Goal: Information Seeking & Learning: Learn about a topic

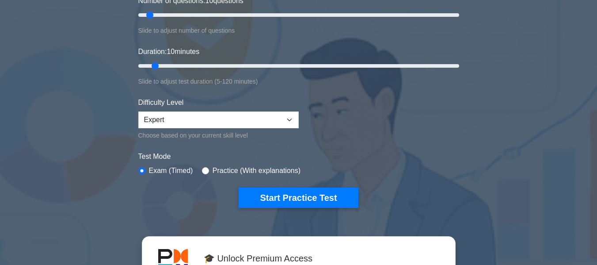
scroll to position [133, 0]
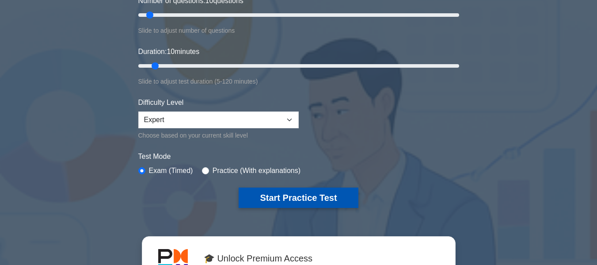
click at [316, 192] on button "Start Practice Test" at bounding box center [298, 197] width 119 height 20
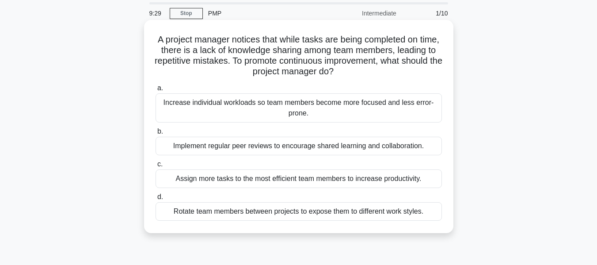
scroll to position [44, 0]
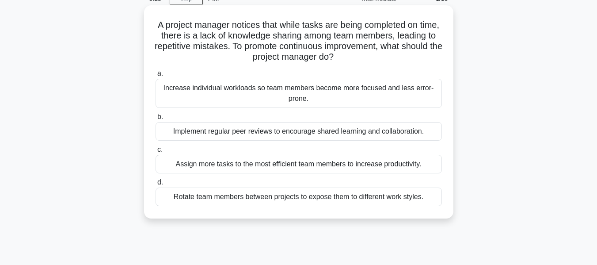
click at [271, 132] on div "Implement regular peer reviews to encourage shared learning and collaboration." at bounding box center [298, 131] width 286 height 19
click at [155, 120] on input "b. Implement regular peer reviews to encourage shared learning and collaboratio…" at bounding box center [155, 117] width 0 height 6
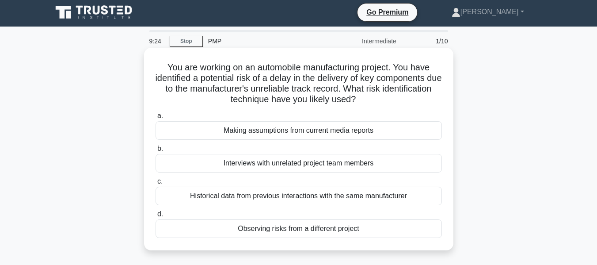
scroll to position [0, 0]
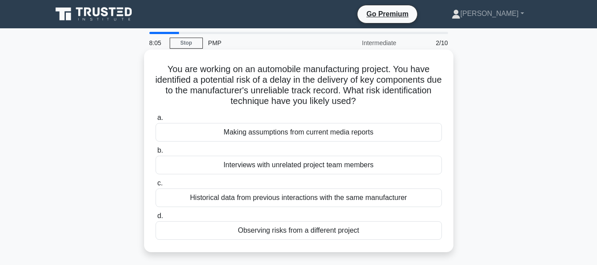
click at [312, 200] on div "Historical data from previous interactions with the same manufacturer" at bounding box center [298, 197] width 286 height 19
click at [155, 186] on input "c. Historical data from previous interactions with the same manufacturer" at bounding box center [155, 183] width 0 height 6
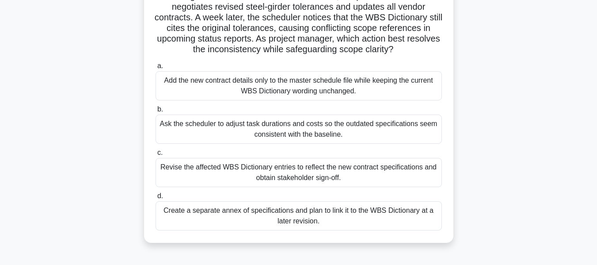
scroll to position [88, 0]
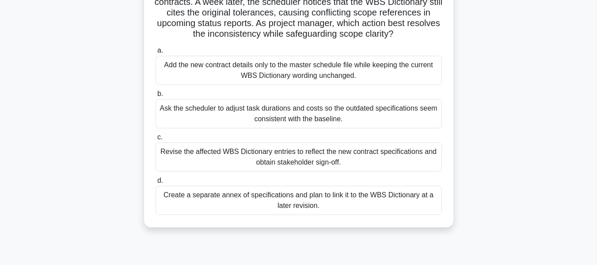
click at [357, 159] on div "Revise the affected WBS Dictionary entries to reflect the new contract specific…" at bounding box center [298, 156] width 286 height 29
click at [155, 140] on input "c. Revise the affected WBS Dictionary entries to reflect the new contract speci…" at bounding box center [155, 137] width 0 height 6
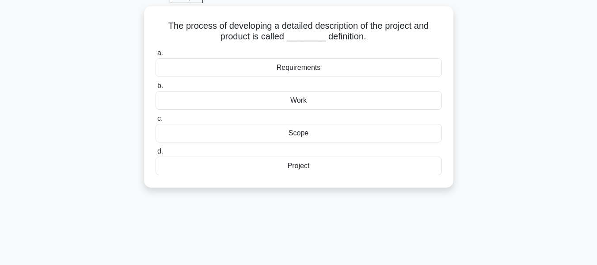
scroll to position [0, 0]
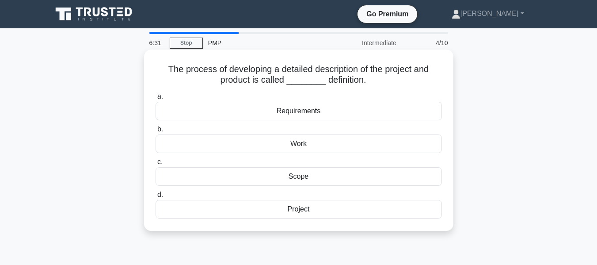
click at [301, 178] on div "Scope" at bounding box center [298, 176] width 286 height 19
click at [155, 165] on input "c. Scope" at bounding box center [155, 162] width 0 height 6
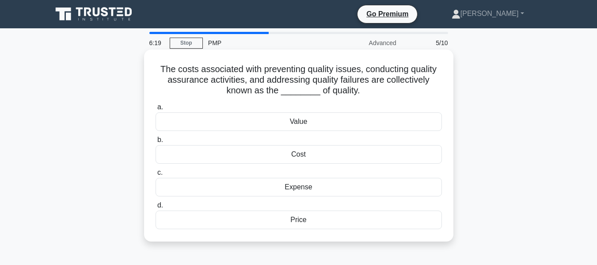
click at [298, 152] on div "Cost" at bounding box center [298, 154] width 286 height 19
click at [155, 143] on input "b. Cost" at bounding box center [155, 140] width 0 height 6
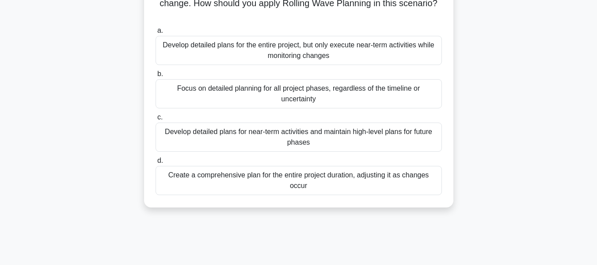
scroll to position [88, 0]
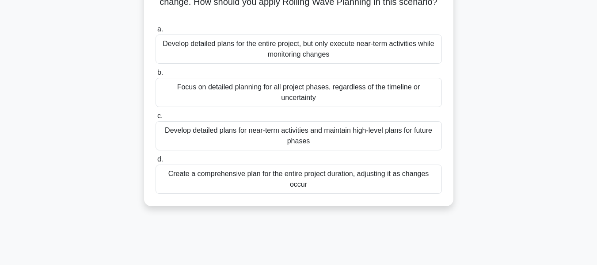
click at [246, 51] on div "Develop detailed plans for the entire project, but only execute near-term activ…" at bounding box center [298, 48] width 286 height 29
click at [155, 32] on input "a. Develop detailed plans for the entire project, but only execute near-term ac…" at bounding box center [155, 30] width 0 height 6
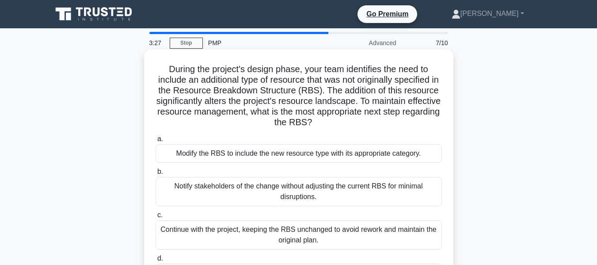
scroll to position [44, 0]
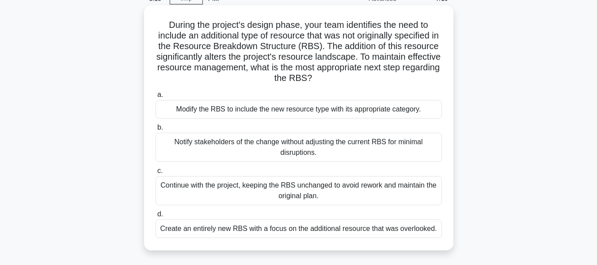
click at [281, 114] on div "Modify the RBS to include the new resource type with its appropriate category." at bounding box center [298, 109] width 286 height 19
click at [155, 98] on input "a. Modify the RBS to include the new resource type with its appropriate categor…" at bounding box center [155, 95] width 0 height 6
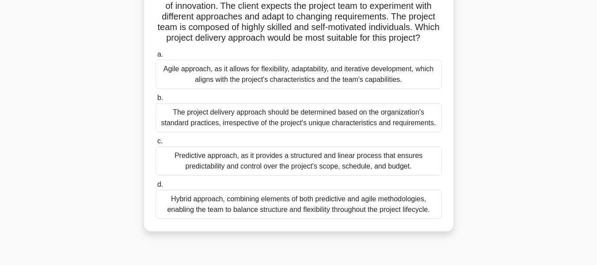
scroll to position [88, 0]
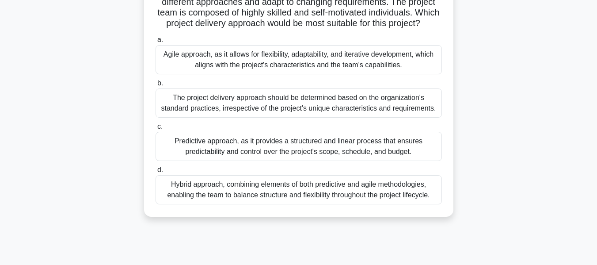
click at [345, 202] on div "Hybrid approach, combining elements of both predictive and agile methodologies,…" at bounding box center [298, 189] width 286 height 29
click at [155, 173] on input "d. Hybrid approach, combining elements of both predictive and agile methodologi…" at bounding box center [155, 170] width 0 height 6
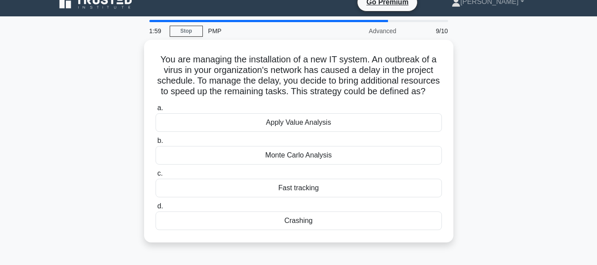
scroll to position [0, 0]
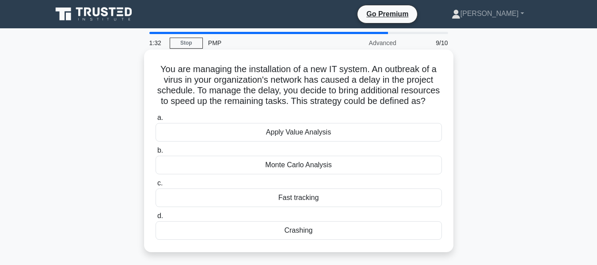
click at [314, 207] on div "Fast tracking" at bounding box center [298, 197] width 286 height 19
click at [155, 186] on input "c. Fast tracking" at bounding box center [155, 183] width 0 height 6
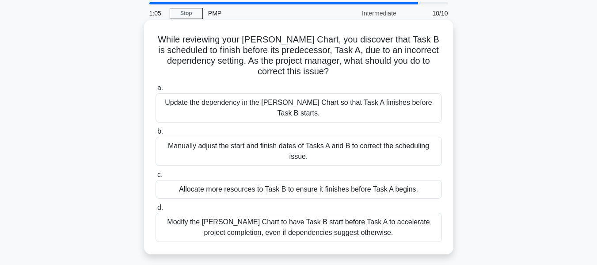
scroll to position [44, 0]
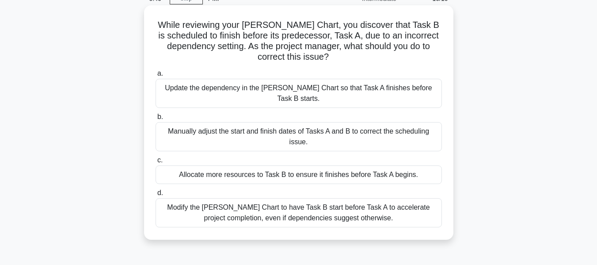
click at [331, 93] on div "Update the dependency in the Gantt Chart so that Task A finishes before Task B …" at bounding box center [298, 93] width 286 height 29
click at [155, 76] on input "a. Update the dependency in the Gantt Chart so that Task A finishes before Task…" at bounding box center [155, 74] width 0 height 6
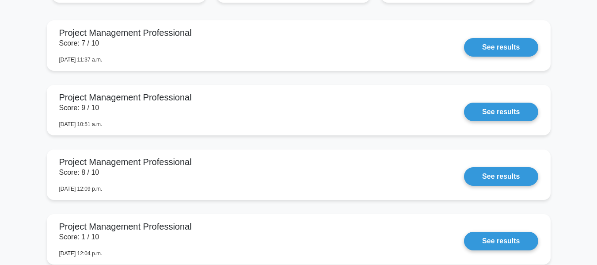
scroll to position [795, 0]
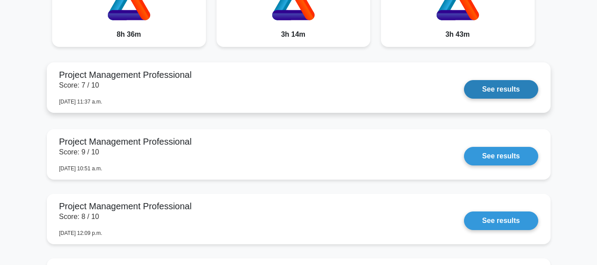
click at [488, 87] on link "See results" at bounding box center [501, 89] width 74 height 19
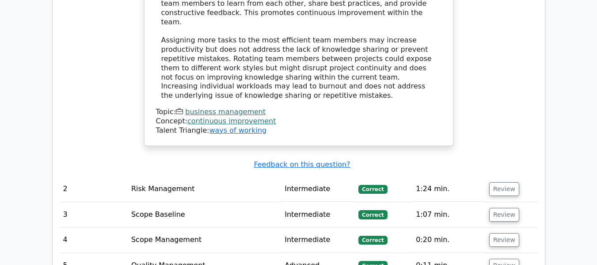
scroll to position [1193, 0]
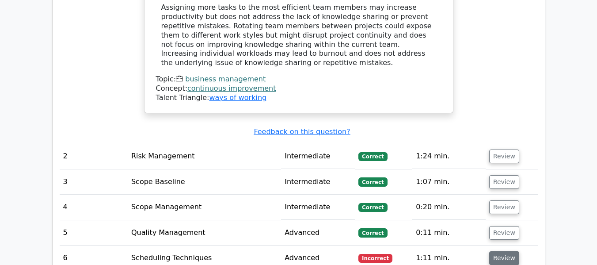
click at [495, 251] on button "Review" at bounding box center [504, 258] width 30 height 14
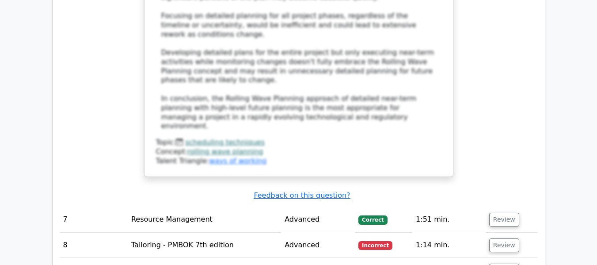
scroll to position [1944, 0]
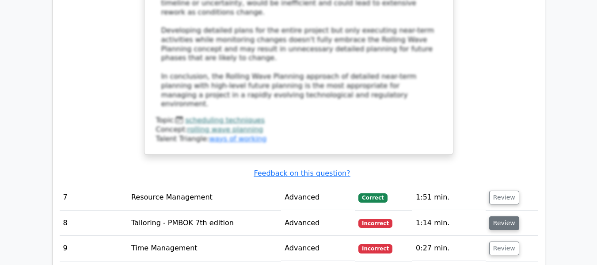
click at [501, 216] on button "Review" at bounding box center [504, 223] width 30 height 14
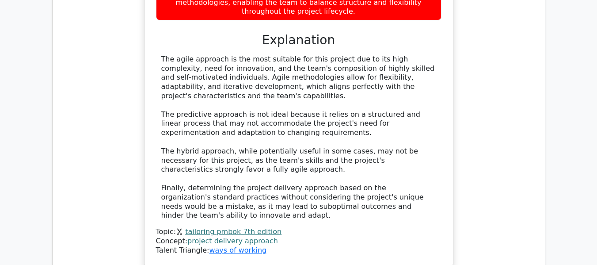
scroll to position [2518, 0]
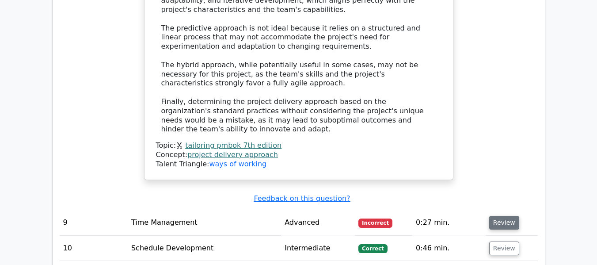
click at [497, 216] on button "Review" at bounding box center [504, 223] width 30 height 14
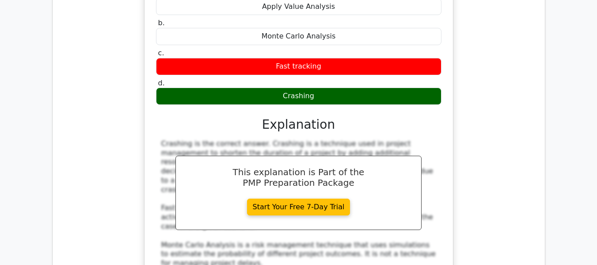
scroll to position [2916, 0]
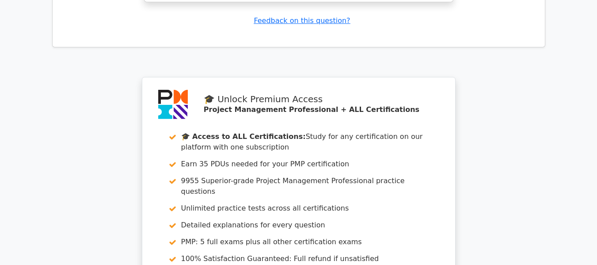
scroll to position [3713, 0]
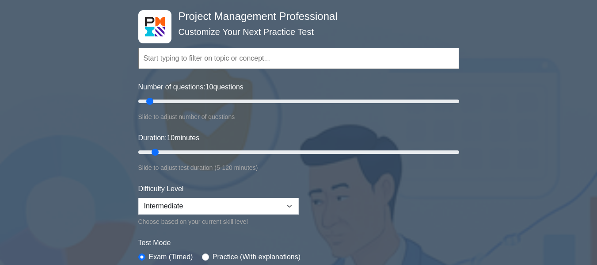
scroll to position [133, 0]
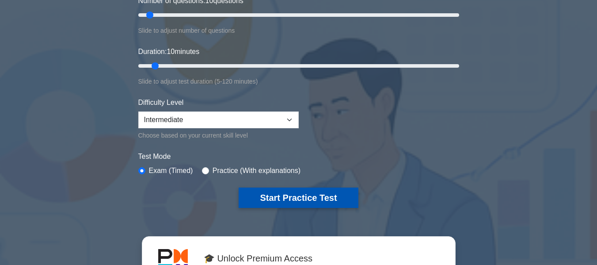
click at [286, 197] on button "Start Practice Test" at bounding box center [298, 197] width 119 height 20
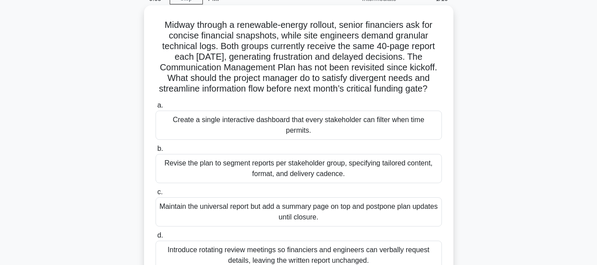
scroll to position [88, 0]
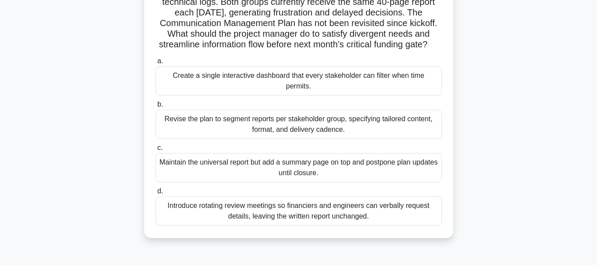
click at [260, 126] on div "Revise the plan to segment reports per stakeholder group, specifying tailored c…" at bounding box center [298, 124] width 286 height 29
click at [155, 107] on input "b. Revise the plan to segment reports per stakeholder group, specifying tailore…" at bounding box center [155, 105] width 0 height 6
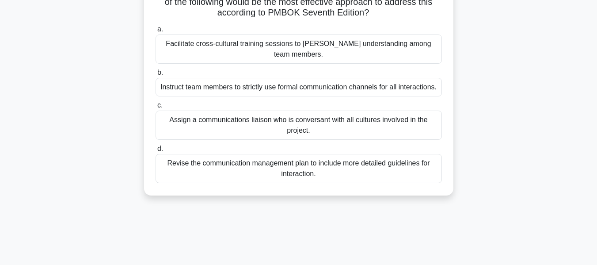
scroll to position [44, 0]
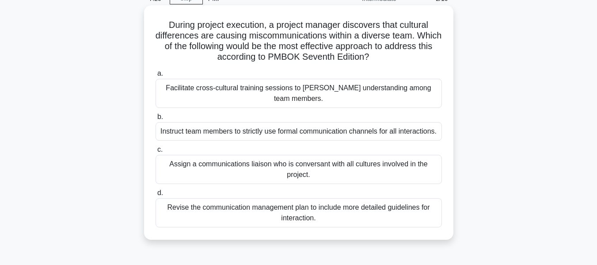
click at [285, 207] on div "Revise the communication management plan to include more detailed guidelines fo…" at bounding box center [298, 212] width 286 height 29
click at [155, 196] on input "d. Revise the communication management plan to include more detailed guidelines…" at bounding box center [155, 193] width 0 height 6
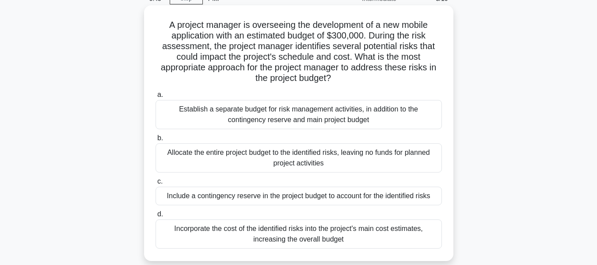
click at [273, 197] on div "Include a contingency reserve in the project budget to account for the identifi…" at bounding box center [298, 195] width 286 height 19
click at [155, 184] on input "c. Include a contingency reserve in the project budget to account for the ident…" at bounding box center [155, 181] width 0 height 6
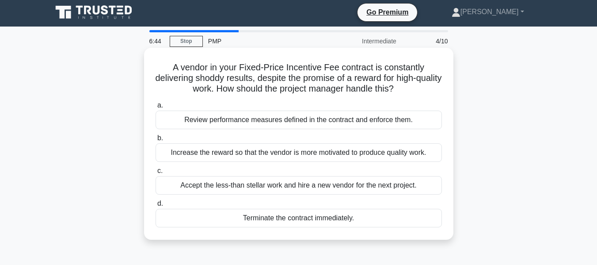
scroll to position [0, 0]
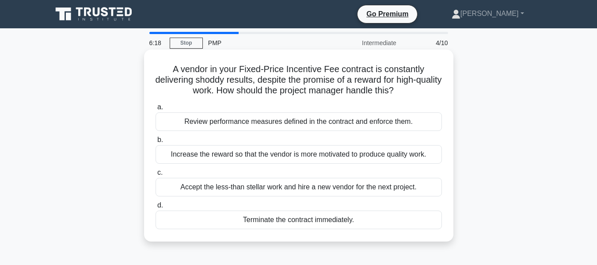
click at [257, 121] on div "Review performance measures defined in the contract and enforce them." at bounding box center [298, 121] width 286 height 19
click at [155, 110] on input "a. Review performance measures defined in the contract and enforce them." at bounding box center [155, 107] width 0 height 6
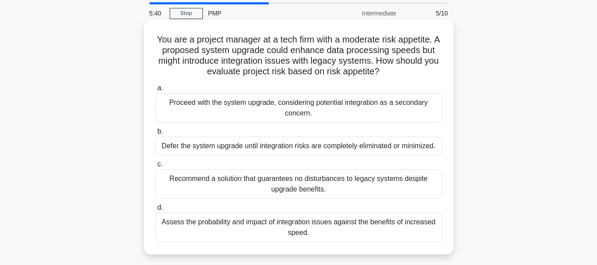
scroll to position [44, 0]
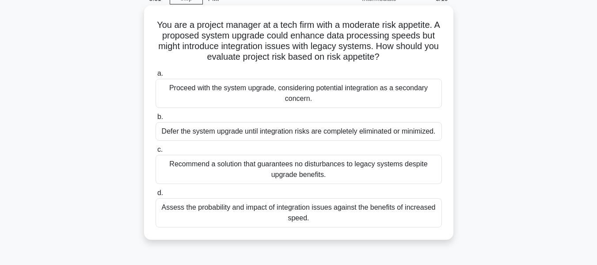
click at [292, 215] on div "Assess the probability and impact of integration issues against the benefits of…" at bounding box center [298, 212] width 286 height 29
click at [155, 196] on input "d. Assess the probability and impact of integration issues against the benefits…" at bounding box center [155, 193] width 0 height 6
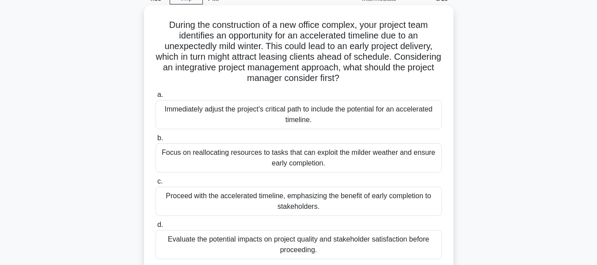
click at [310, 245] on div "Evaluate the potential impacts on project quality and stakeholder satisfaction …" at bounding box center [298, 244] width 286 height 29
click at [155, 228] on input "d. Evaluate the potential impacts on project quality and stakeholder satisfacti…" at bounding box center [155, 225] width 0 height 6
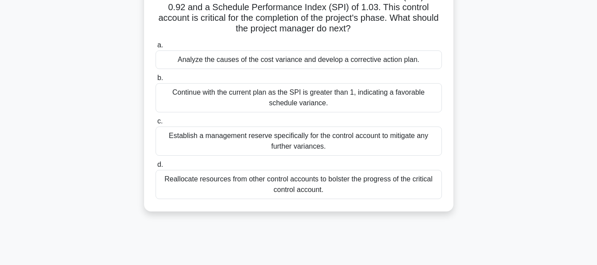
scroll to position [88, 0]
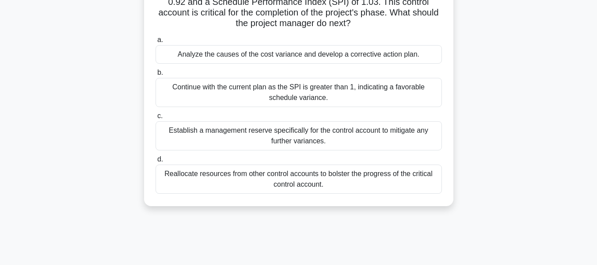
click at [223, 51] on div "Analyze the causes of the cost variance and develop a corrective action plan." at bounding box center [298, 54] width 286 height 19
click at [155, 43] on input "a. Analyze the causes of the cost variance and develop a corrective action plan." at bounding box center [155, 40] width 0 height 6
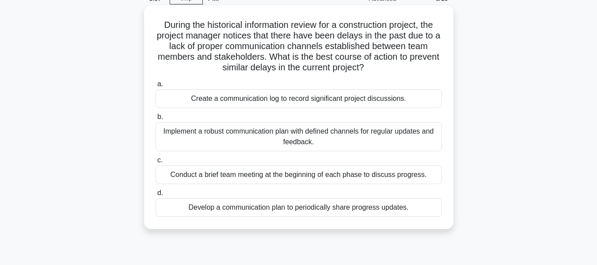
scroll to position [0, 0]
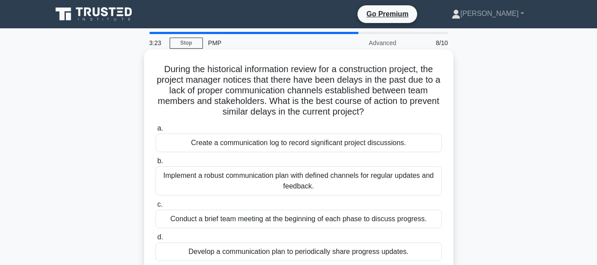
click at [356, 182] on div "Implement a robust communication plan with defined channels for regular updates…" at bounding box center [298, 180] width 286 height 29
click at [155, 164] on input "b. Implement a robust communication plan with defined channels for regular upda…" at bounding box center [155, 161] width 0 height 6
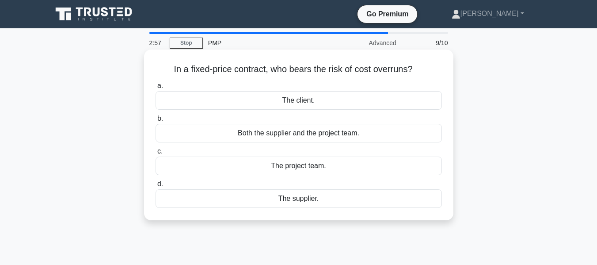
click at [311, 197] on div "The supplier." at bounding box center [298, 198] width 286 height 19
click at [155, 187] on input "d. The supplier." at bounding box center [155, 184] width 0 height 6
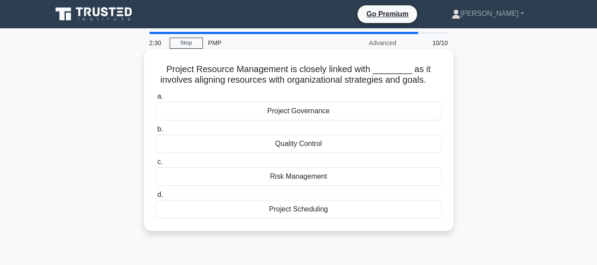
click at [297, 110] on div "Project Governance" at bounding box center [298, 111] width 286 height 19
click at [155, 99] on input "a. Project Governance" at bounding box center [155, 97] width 0 height 6
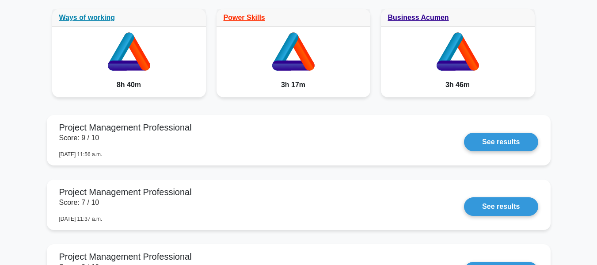
scroll to position [751, 0]
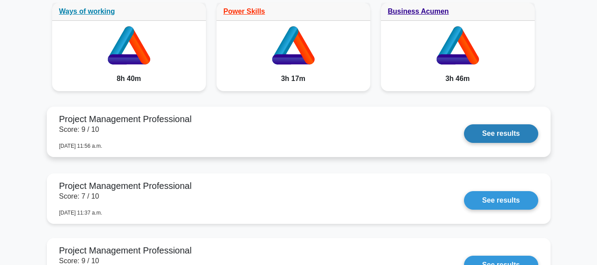
click at [531, 137] on link "See results" at bounding box center [501, 133] width 74 height 19
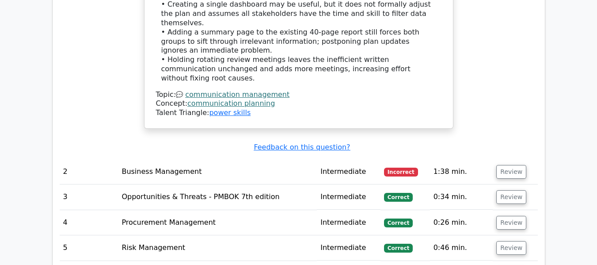
scroll to position [1325, 0]
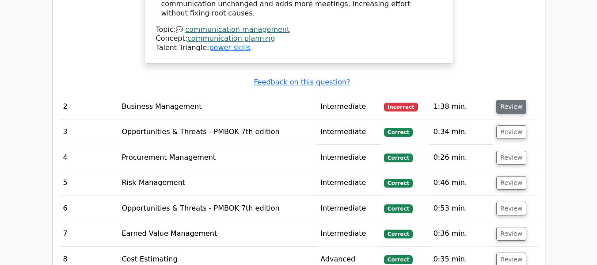
click at [514, 100] on button "Review" at bounding box center [511, 107] width 30 height 14
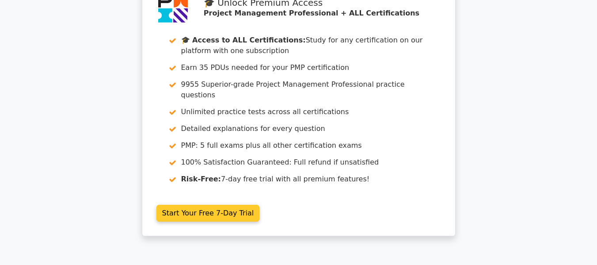
scroll to position [2263, 0]
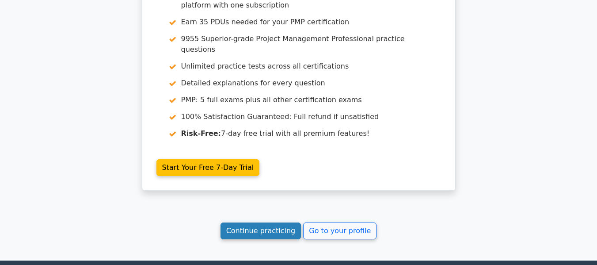
click at [254, 222] on link "Continue practicing" at bounding box center [260, 230] width 81 height 17
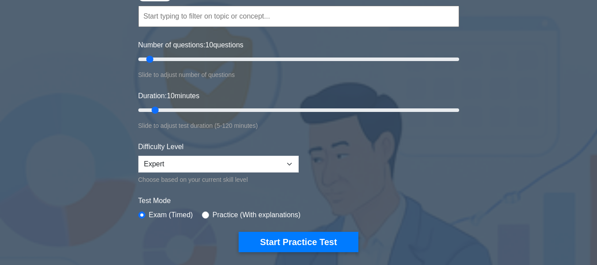
scroll to position [221, 0]
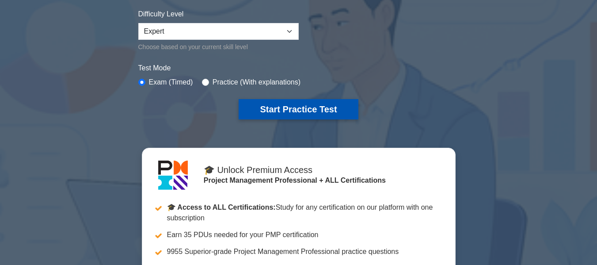
click at [335, 102] on button "Start Practice Test" at bounding box center [298, 109] width 119 height 20
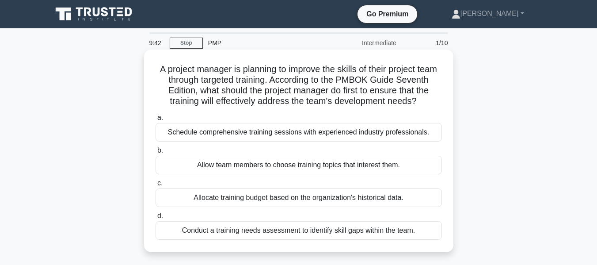
scroll to position [44, 0]
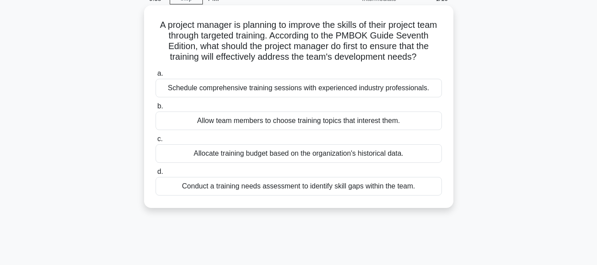
click at [301, 195] on div "Conduct a training needs assessment to identify skill gaps within the team." at bounding box center [298, 186] width 286 height 19
click at [155, 174] on input "d. Conduct a training needs assessment to identify skill gaps within the team." at bounding box center [155, 172] width 0 height 6
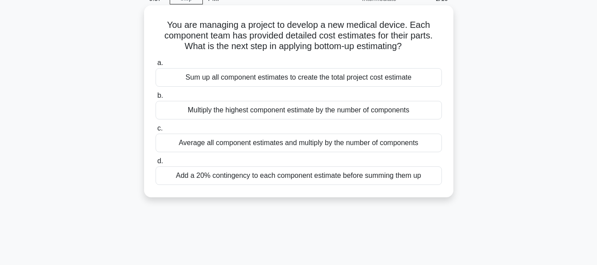
scroll to position [0, 0]
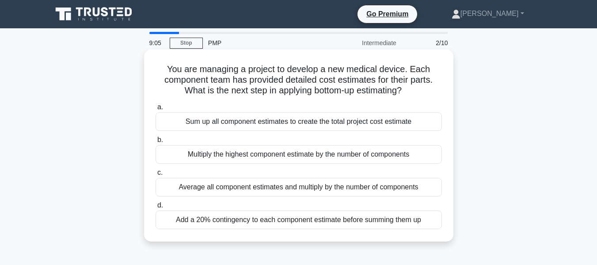
click at [326, 122] on div "Sum up all component estimates to create the total project cost estimate" at bounding box center [298, 121] width 286 height 19
click at [155, 110] on input "a. Sum up all component estimates to create the total project cost estimate" at bounding box center [155, 107] width 0 height 6
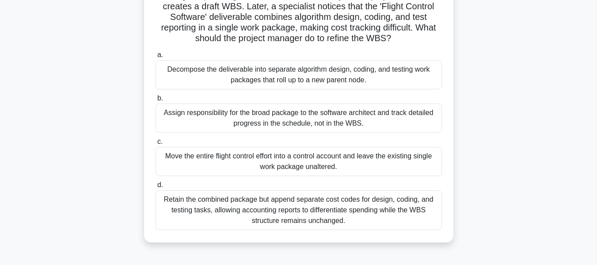
scroll to position [88, 0]
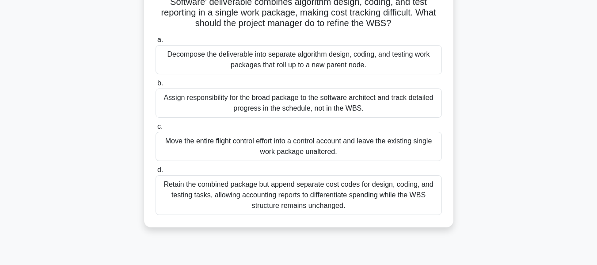
click at [247, 60] on div "Decompose the deliverable into separate algorithm design, coding, and testing w…" at bounding box center [298, 59] width 286 height 29
click at [155, 43] on input "a. Decompose the deliverable into separate algorithm design, coding, and testin…" at bounding box center [155, 40] width 0 height 6
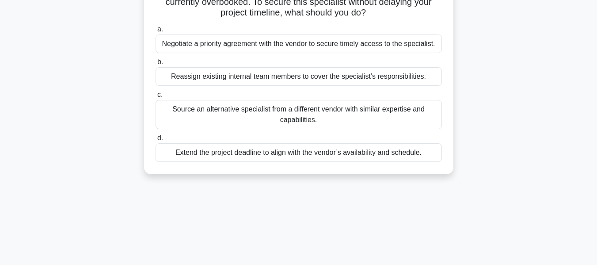
scroll to position [44, 0]
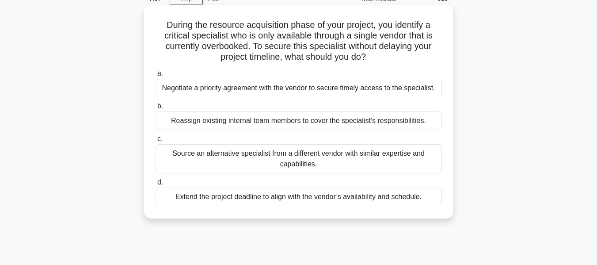
click at [248, 90] on div "Negotiate a priority agreement with the vendor to secure timely access to the s…" at bounding box center [298, 88] width 286 height 19
click at [155, 76] on input "a. Negotiate a priority agreement with the vendor to secure timely access to th…" at bounding box center [155, 74] width 0 height 6
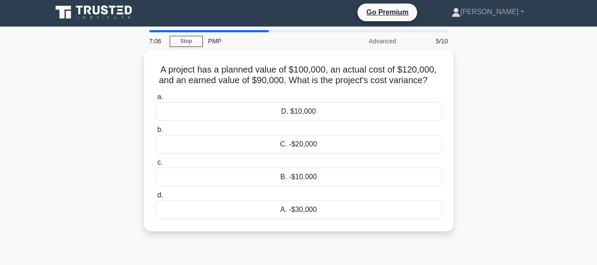
scroll to position [0, 0]
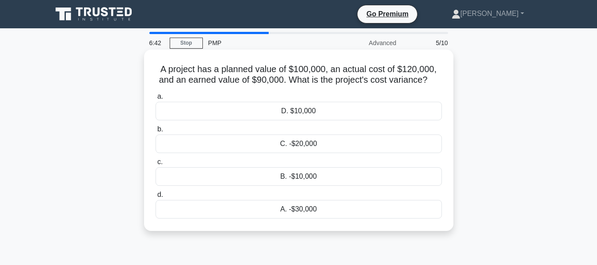
click at [318, 207] on div "A. -$30,000" at bounding box center [298, 209] width 286 height 19
click at [155, 197] on input "d. A. -$30,000" at bounding box center [155, 195] width 0 height 6
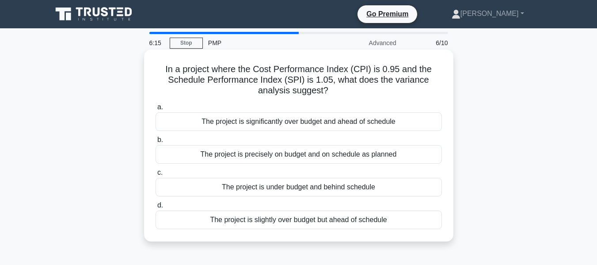
click at [313, 220] on div "The project is slightly over budget but ahead of schedule" at bounding box center [298, 219] width 286 height 19
click at [155, 208] on input "d. The project is slightly over budget but ahead of schedule" at bounding box center [155, 205] width 0 height 6
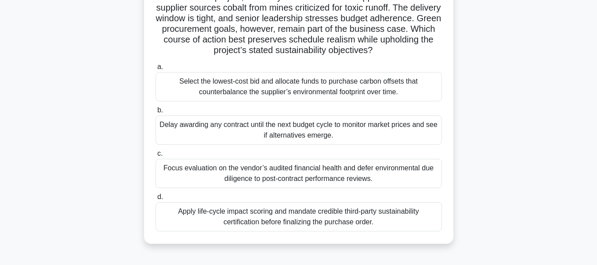
scroll to position [88, 0]
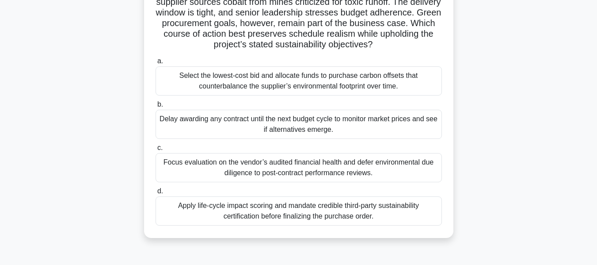
click at [292, 209] on div "Apply life-cycle impact scoring and mandate credible third-party sustainability…" at bounding box center [298, 210] width 286 height 29
click at [155, 194] on input "d. Apply life-cycle impact scoring and mandate credible third-party sustainabil…" at bounding box center [155, 191] width 0 height 6
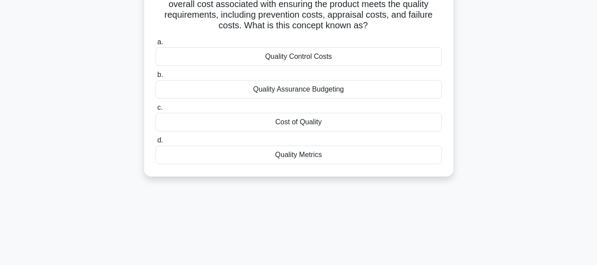
scroll to position [0, 0]
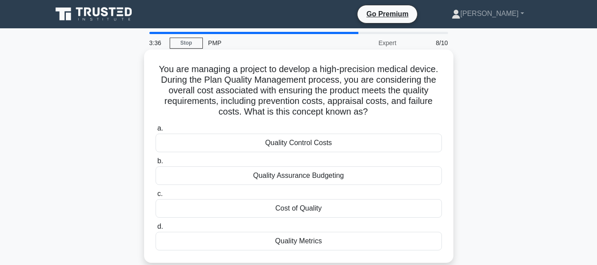
click at [308, 208] on div "Cost of Quality" at bounding box center [298, 208] width 286 height 19
click at [155, 197] on input "c. Cost of Quality" at bounding box center [155, 194] width 0 height 6
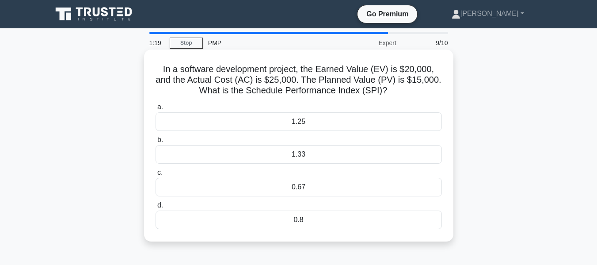
click at [305, 156] on div "1.33" at bounding box center [298, 154] width 286 height 19
click at [155, 143] on input "b. 1.33" at bounding box center [155, 140] width 0 height 6
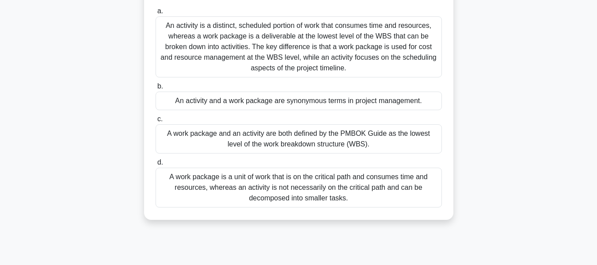
scroll to position [88, 0]
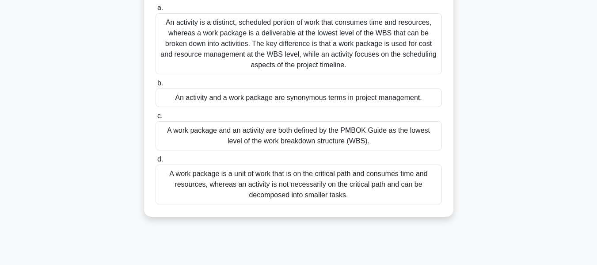
click at [235, 40] on div "An activity is a distinct, scheduled portion of work that consumes time and res…" at bounding box center [298, 43] width 286 height 61
click at [155, 11] on input "a. An activity is a distinct, scheduled portion of work that consumes time and …" at bounding box center [155, 8] width 0 height 6
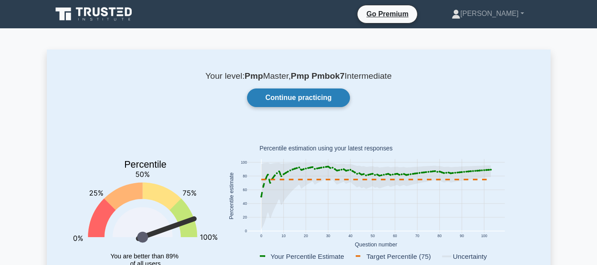
click at [295, 103] on link "Continue practicing" at bounding box center [298, 97] width 102 height 19
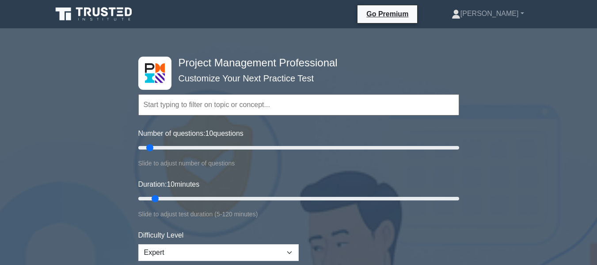
scroll to position [177, 0]
